Goal: Check status: Check status

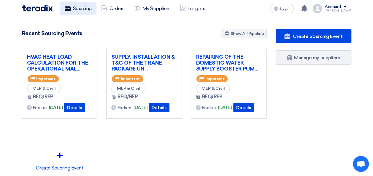
click at [78, 7] on link "Sourcing" at bounding box center [78, 8] width 37 height 13
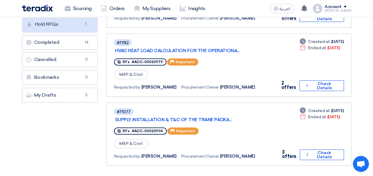
scroll to position [110, 0]
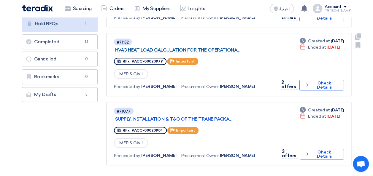
click at [232, 51] on link "HVAC HEAT LOAD CALCULATION FOR THE OPERATIONA..." at bounding box center [189, 49] width 148 height 5
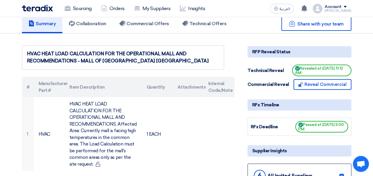
scroll to position [16, 0]
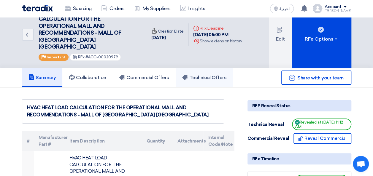
click at [202, 68] on link "Technical Offers" at bounding box center [204, 77] width 57 height 19
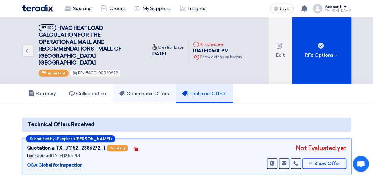
click at [148, 91] on h5 "Commercial Offers" at bounding box center [144, 94] width 50 height 6
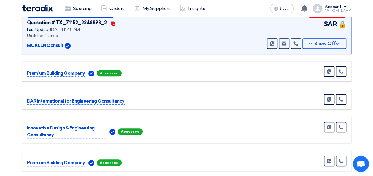
scroll to position [179, 0]
